Goal: Task Accomplishment & Management: Manage account settings

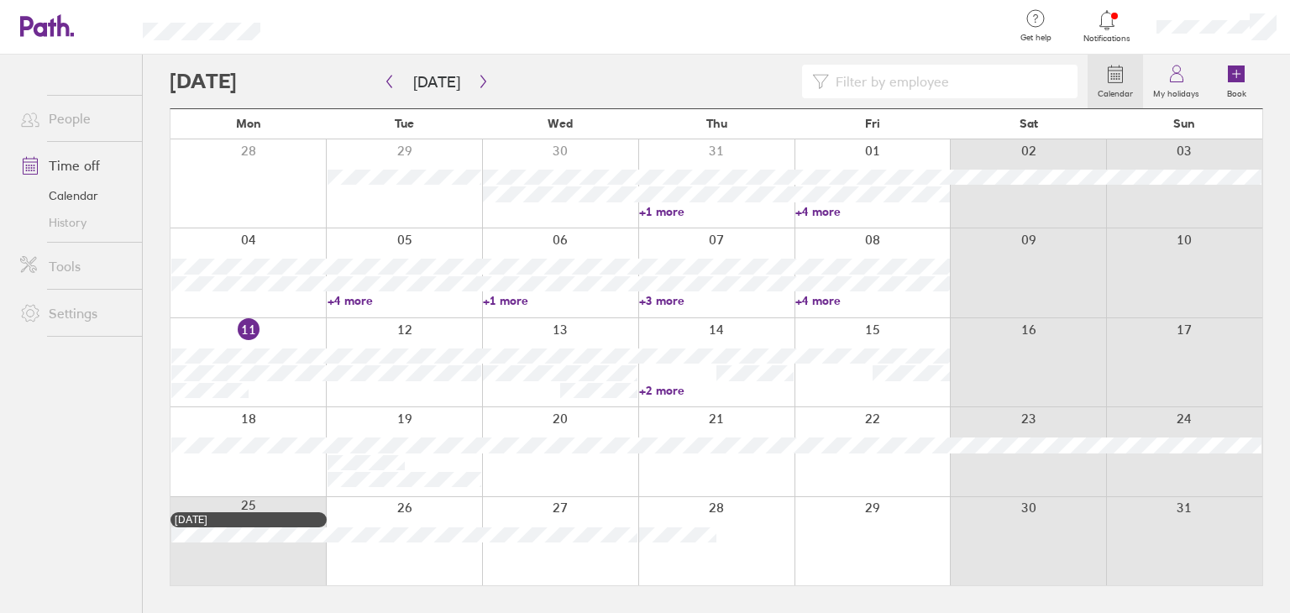
drag, startPoint x: 379, startPoint y: 202, endPoint x: 377, endPoint y: 214, distance: 12.8
click at [379, 202] on div at bounding box center [404, 183] width 156 height 88
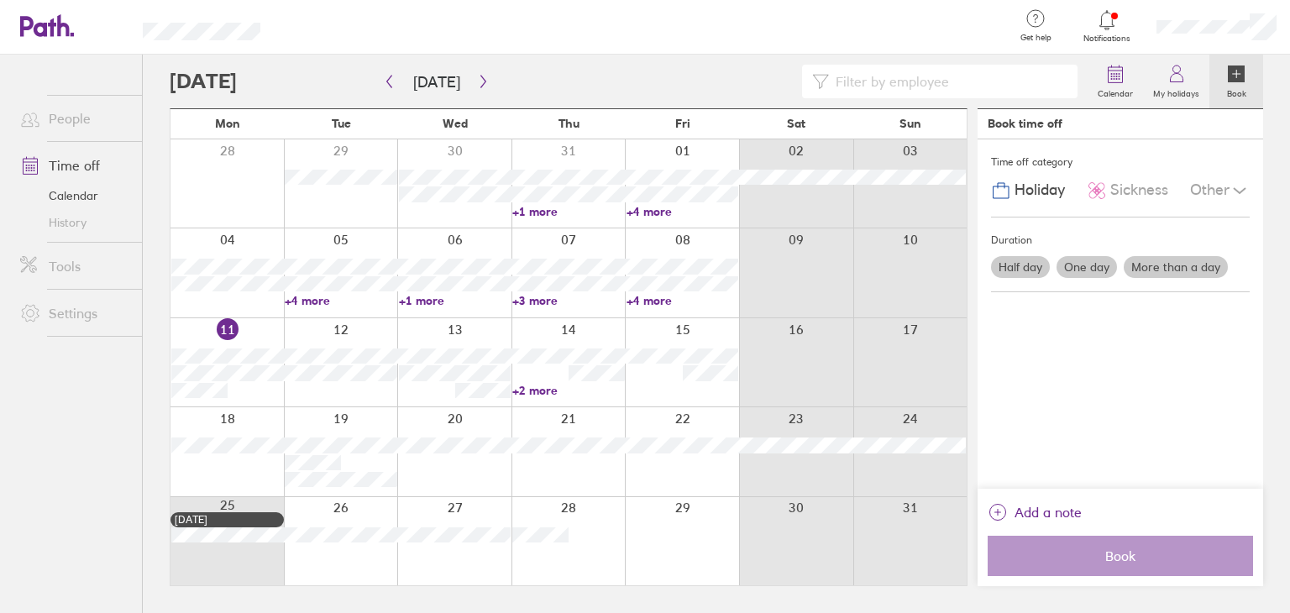
click at [314, 300] on link "+4 more" at bounding box center [341, 300] width 112 height 15
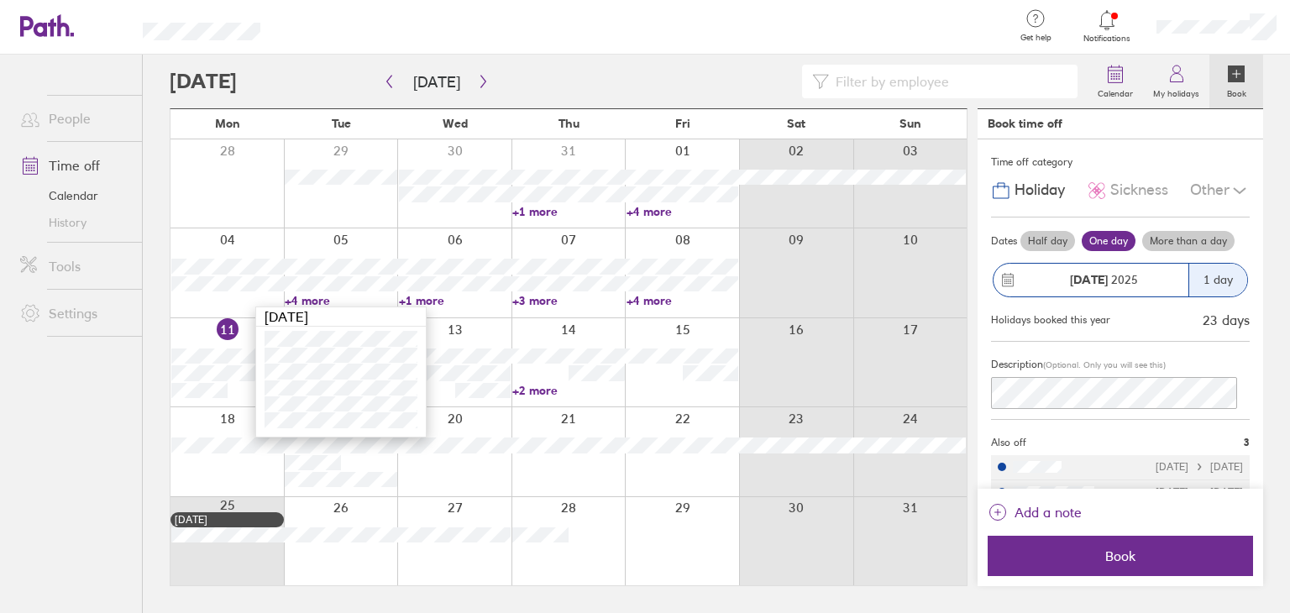
drag, startPoint x: 393, startPoint y: 495, endPoint x: 432, endPoint y: 479, distance: 42.3
click at [399, 492] on div at bounding box center [568, 451] width 796 height 88
click at [432, 479] on div at bounding box center [454, 451] width 114 height 88
